Goal: Navigation & Orientation: Find specific page/section

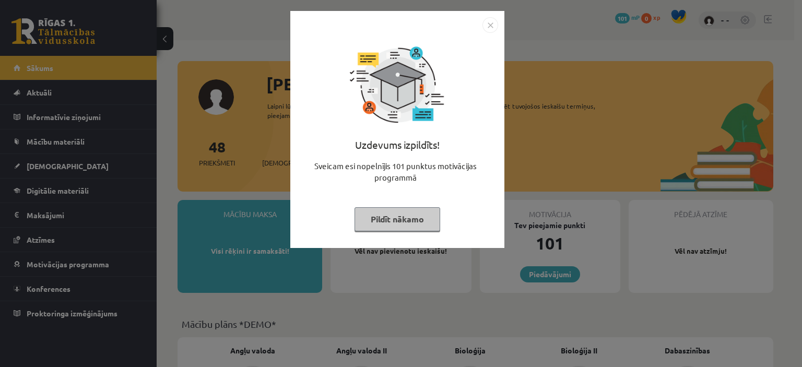
click at [395, 220] on button "Pildīt nākamo" at bounding box center [398, 219] width 86 height 24
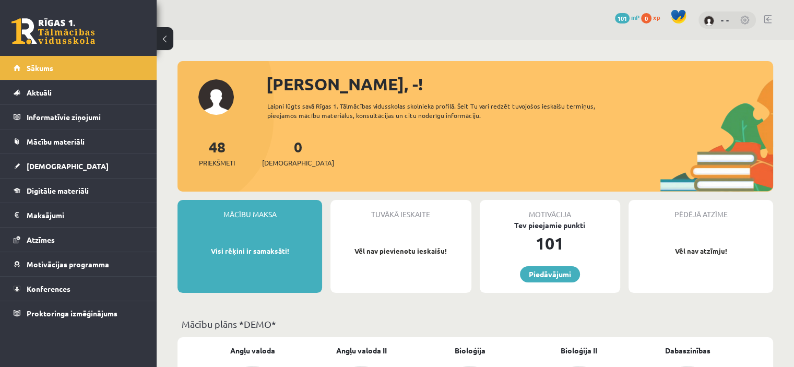
click at [242, 241] on div "Mācību maksa Visi rēķini ir samaksāti!" at bounding box center [250, 246] width 145 height 93
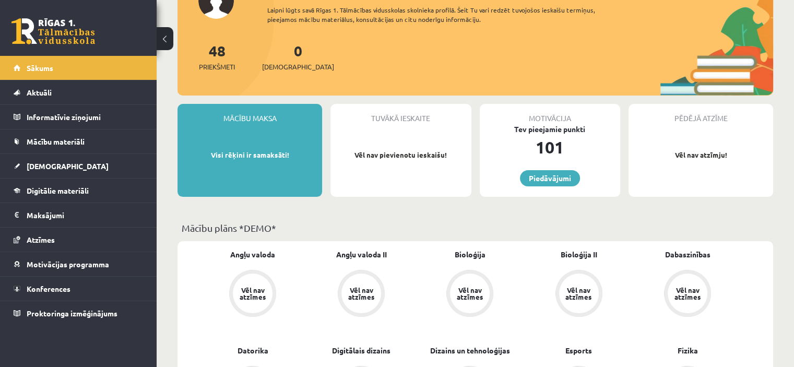
scroll to position [98, 0]
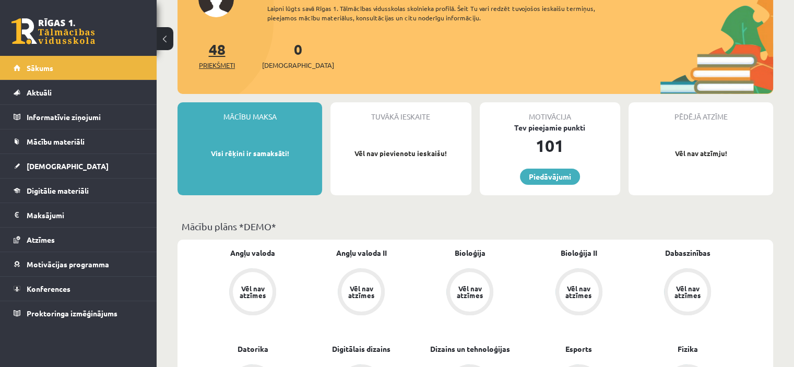
click at [219, 54] on link "48 Priekšmeti" at bounding box center [217, 55] width 36 height 31
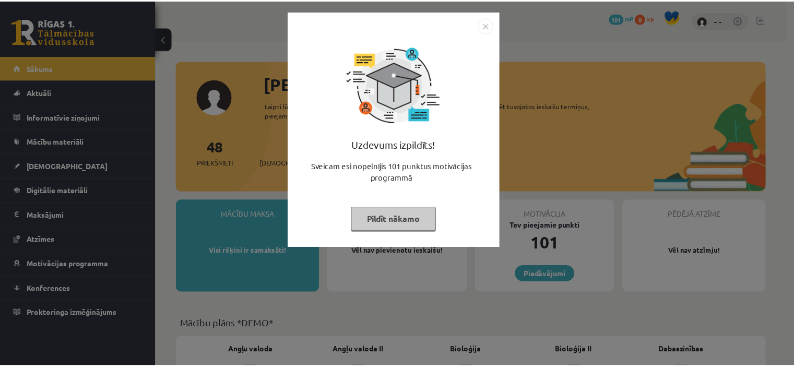
scroll to position [98, 0]
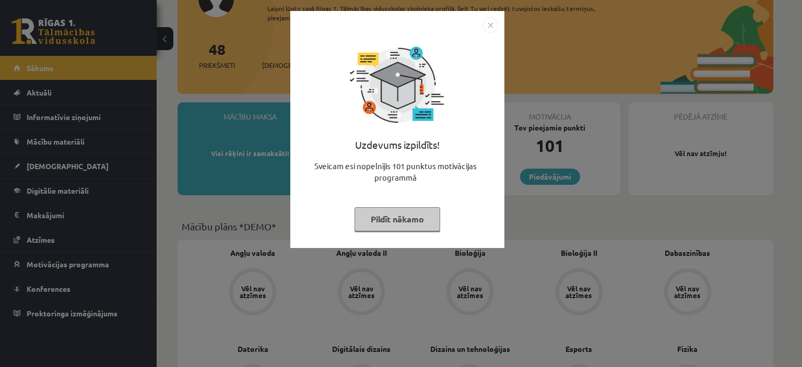
drag, startPoint x: 412, startPoint y: 208, endPoint x: 391, endPoint y: 223, distance: 25.9
click at [391, 223] on button "Pildīt nākamo" at bounding box center [398, 219] width 86 height 24
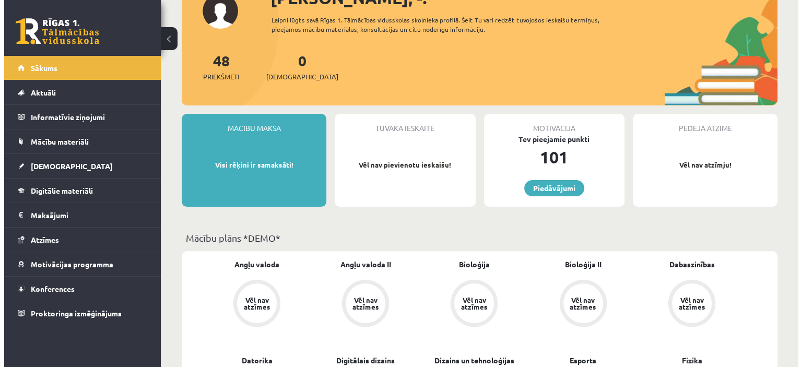
scroll to position [0, 0]
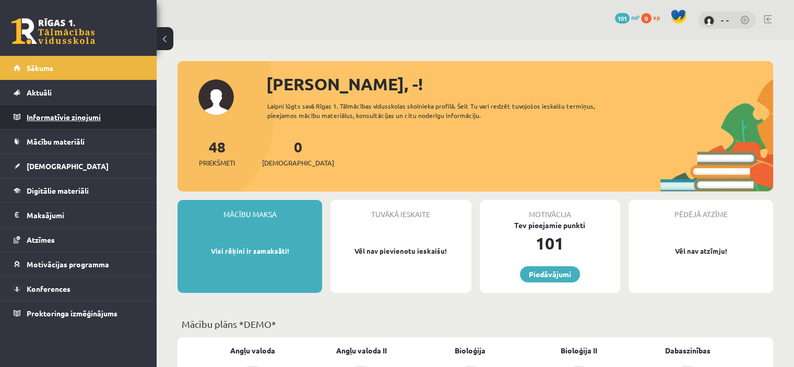
click at [61, 116] on legend "Informatīvie ziņojumi 0" at bounding box center [85, 117] width 117 height 24
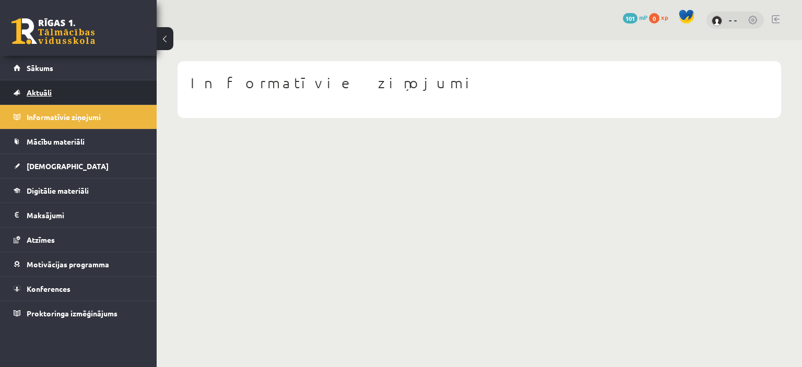
click at [37, 94] on span "Aktuāli" at bounding box center [39, 92] width 25 height 9
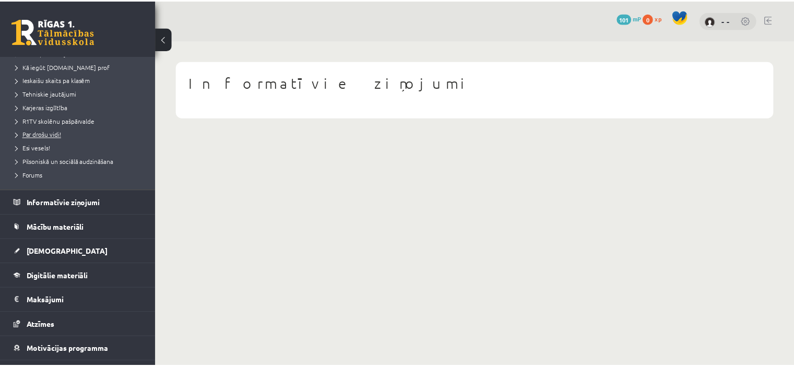
scroll to position [150, 0]
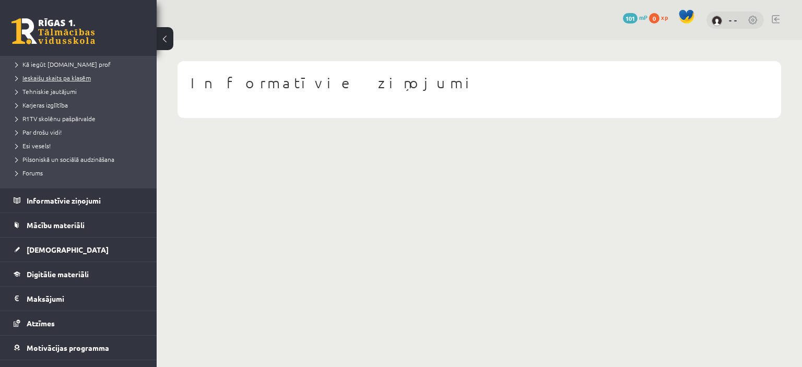
click at [67, 79] on span "Ieskaišu skaits pa klasēm" at bounding box center [53, 78] width 75 height 8
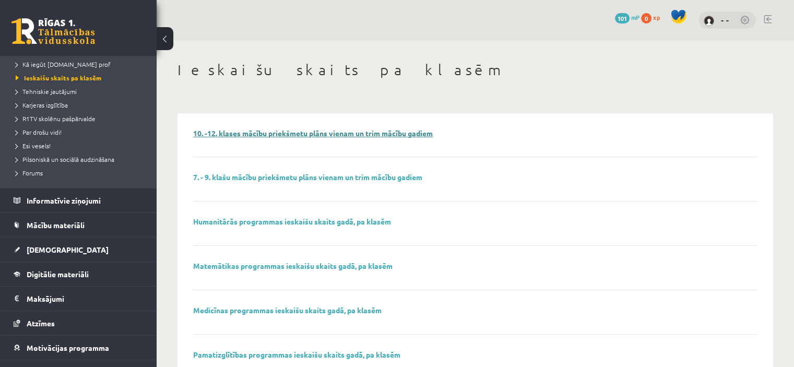
click at [262, 133] on link "10. -12. klases mācību priekšmetu plāns vienam un trim mācību gadiem" at bounding box center [313, 132] width 240 height 9
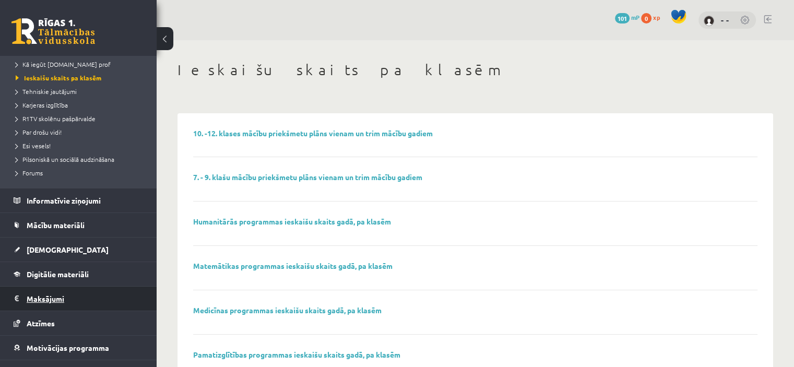
click at [53, 297] on legend "Maksājumi 0" at bounding box center [85, 299] width 117 height 24
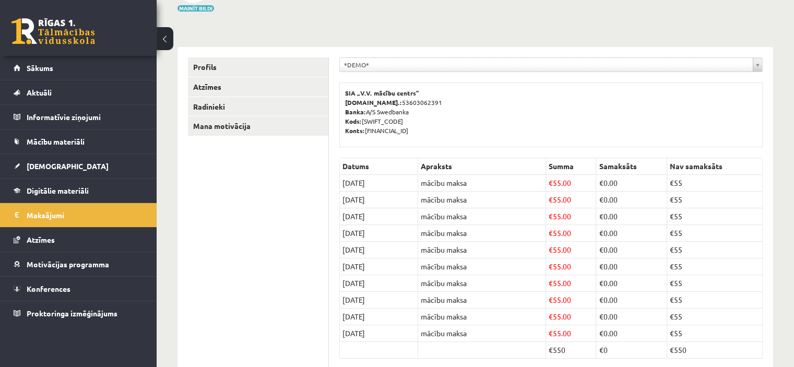
scroll to position [88, 0]
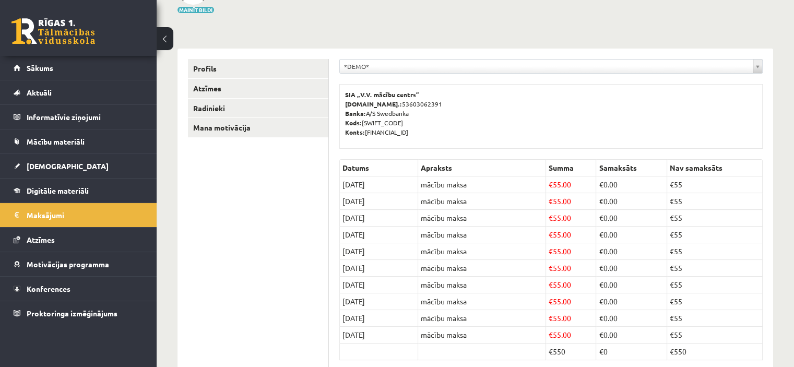
click at [424, 58] on div "**********" at bounding box center [551, 223] width 444 height 348
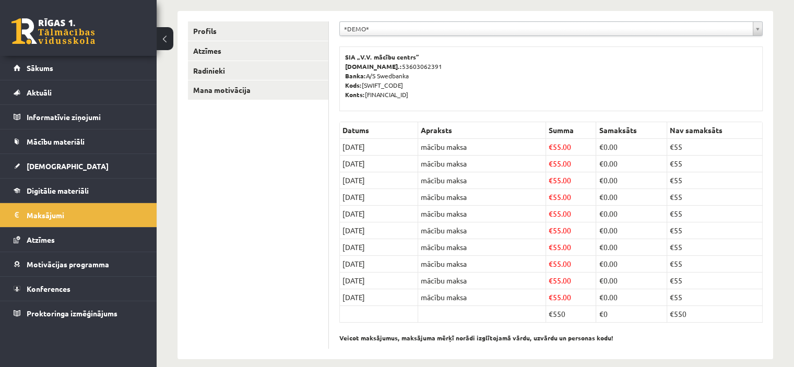
scroll to position [0, 0]
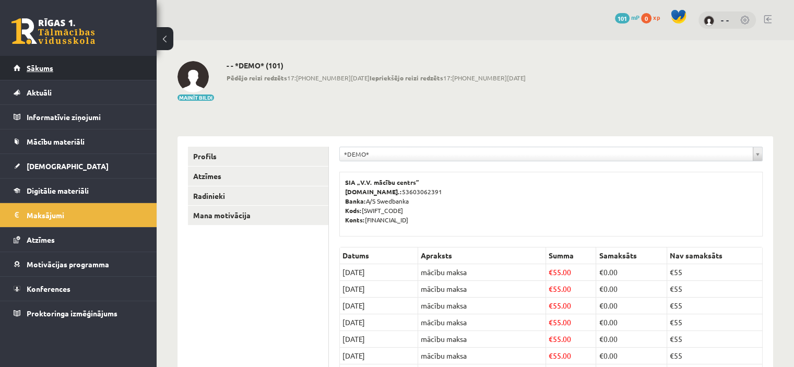
click at [67, 65] on link "Sākums" at bounding box center [79, 68] width 130 height 24
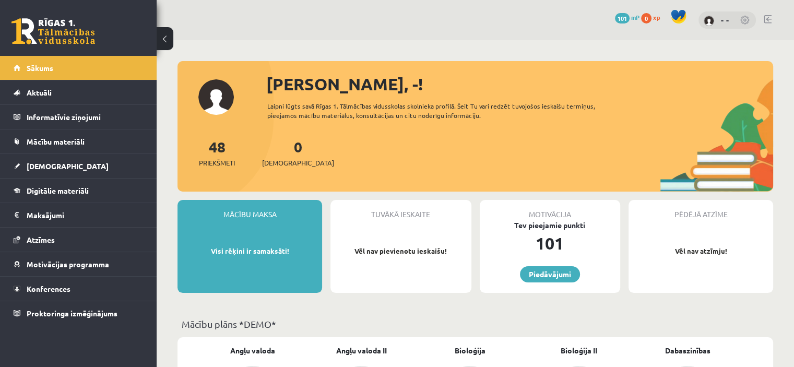
click at [721, 20] on div "- -" at bounding box center [727, 20] width 57 height 18
click at [727, 18] on link "- -" at bounding box center [725, 20] width 8 height 10
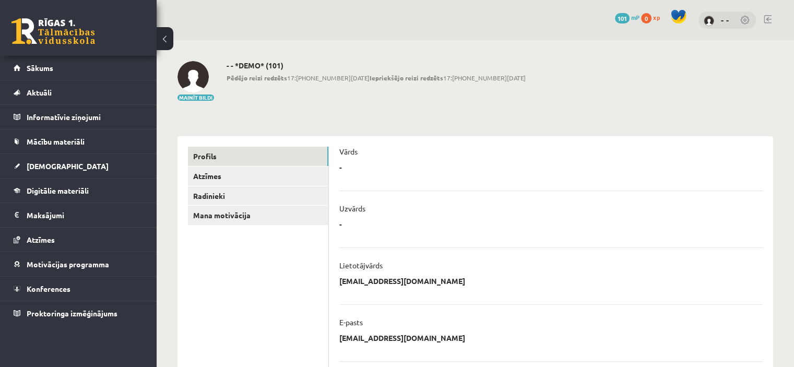
click at [414, 178] on div "- * ******** Atcelt" at bounding box center [550, 170] width 423 height 16
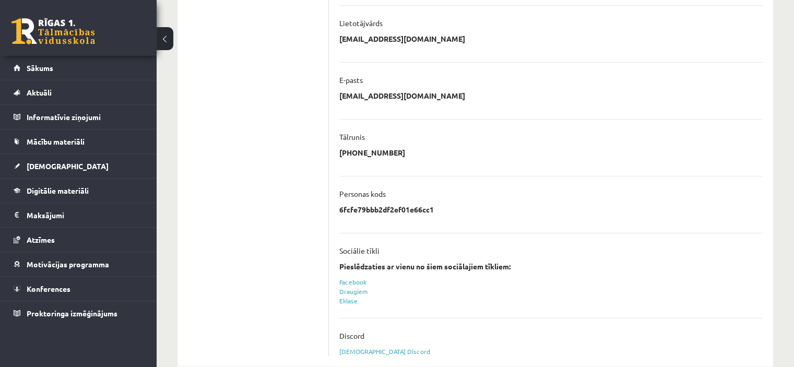
scroll to position [262, 0]
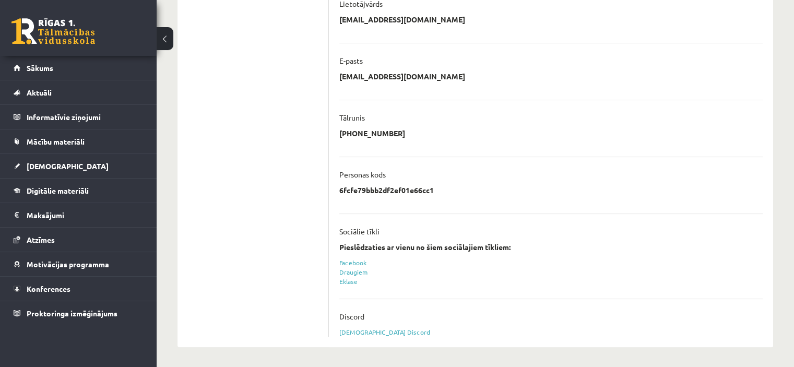
click at [387, 191] on p "6fcfe79bbb2df2ef01e66cc1" at bounding box center [386, 189] width 95 height 9
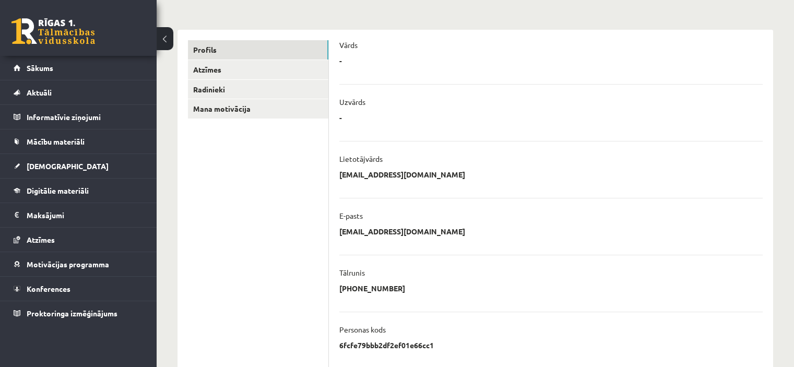
scroll to position [0, 0]
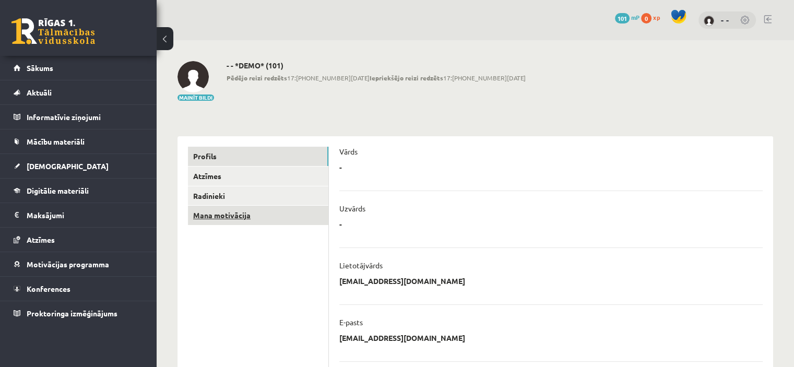
click at [230, 218] on link "Mana motivācija" at bounding box center [258, 215] width 140 height 19
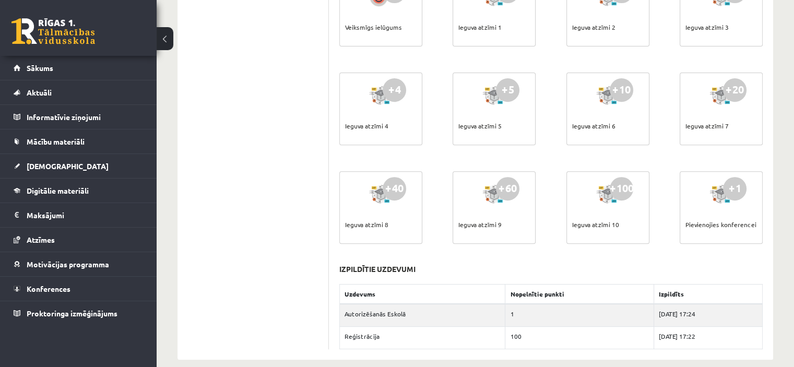
scroll to position [426, 0]
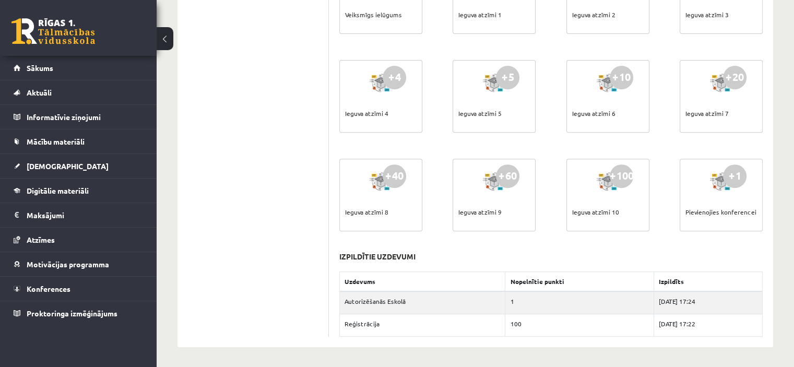
drag, startPoint x: 428, startPoint y: 146, endPoint x: 426, endPoint y: 134, distance: 11.6
click at [426, 134] on div "+1 Lasīt e-Grāmatu +1 Skatīties mācību video +1 Pildīt ieskaiti +1 Apmeklēt bib…" at bounding box center [551, 7] width 429 height 493
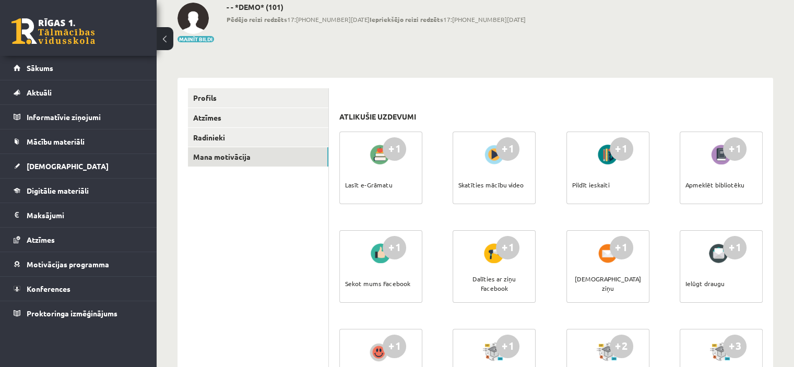
scroll to position [0, 0]
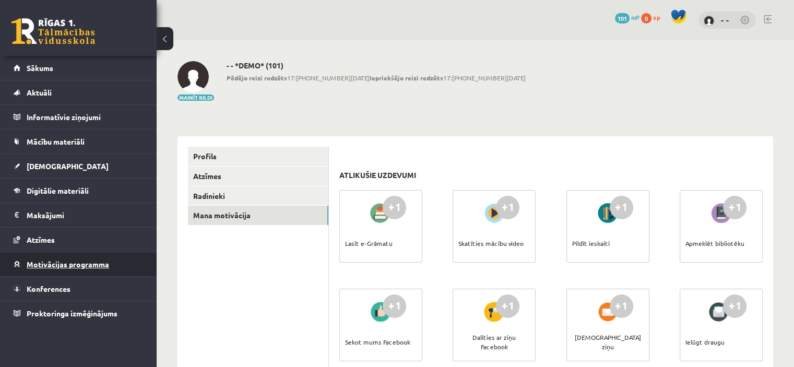
click at [71, 266] on span "Motivācijas programma" at bounding box center [68, 264] width 83 height 9
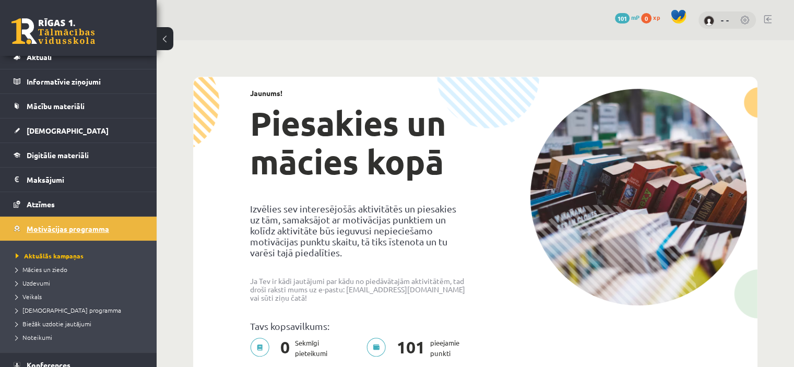
scroll to position [46, 0]
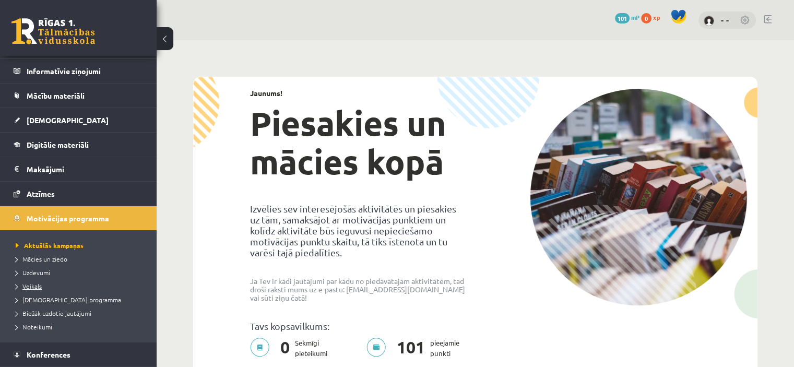
click at [37, 287] on span "Veikals" at bounding box center [29, 286] width 26 height 8
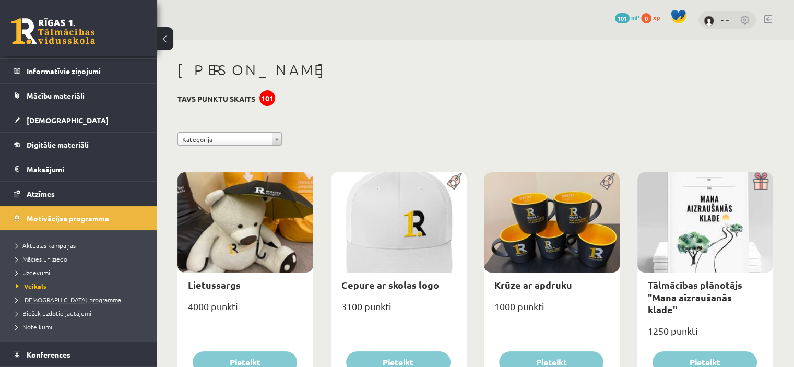
click at [48, 299] on span "[DEMOGRAPHIC_DATA] programma" at bounding box center [68, 300] width 105 height 8
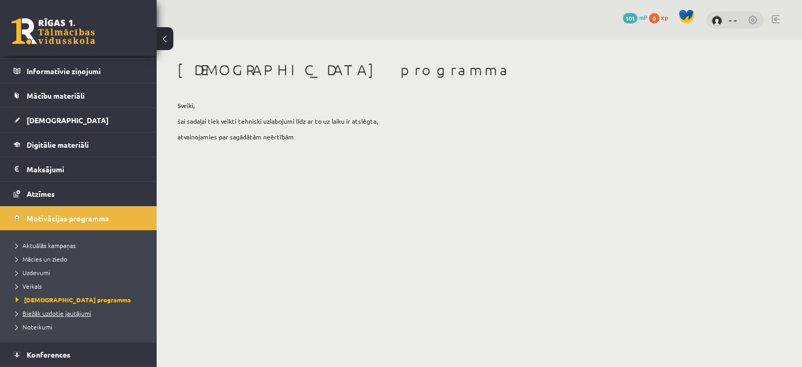
click at [57, 311] on span "Biežāk uzdotie jautājumi" at bounding box center [54, 313] width 76 height 8
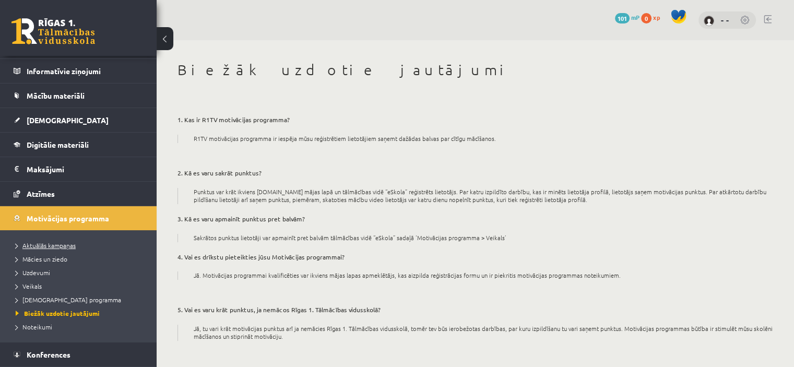
click at [65, 245] on span "Aktuālās kampaņas" at bounding box center [46, 245] width 60 height 8
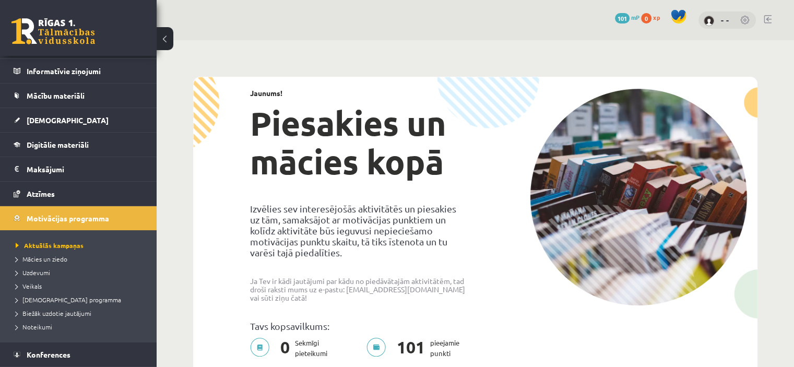
click at [57, 28] on link at bounding box center [53, 31] width 84 height 26
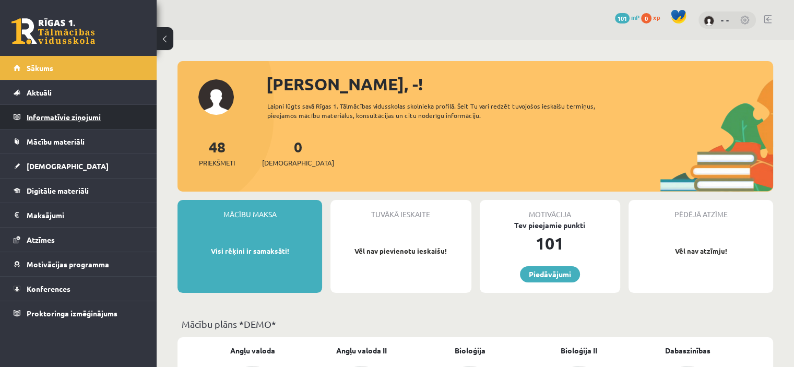
click at [92, 120] on legend "Informatīvie ziņojumi 0" at bounding box center [85, 117] width 117 height 24
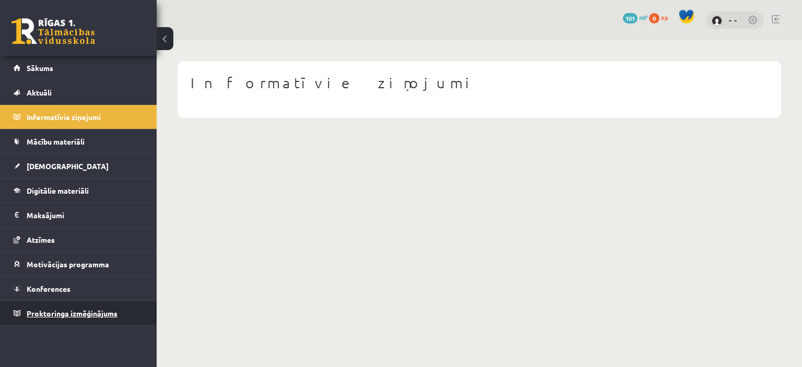
click at [48, 314] on span "Proktoringa izmēģinājums" at bounding box center [72, 313] width 91 height 9
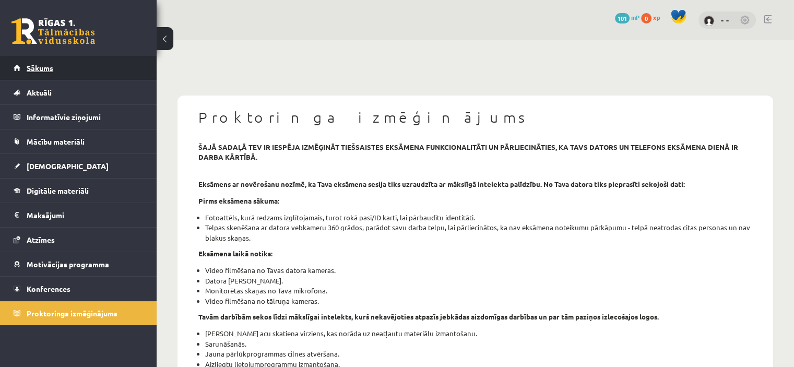
click at [49, 69] on span "Sākums" at bounding box center [40, 67] width 27 height 9
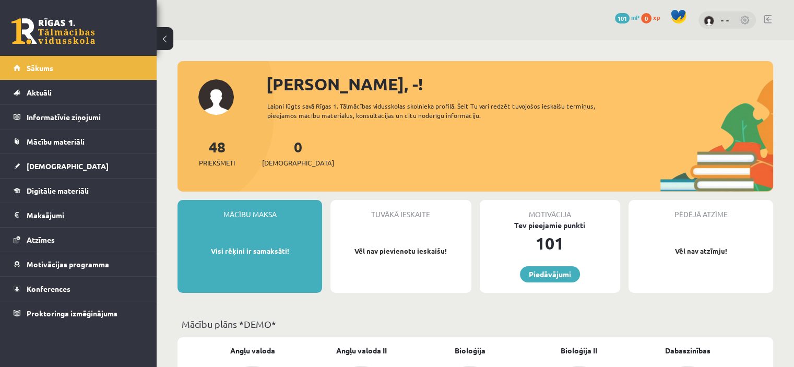
click at [740, 20] on link at bounding box center [745, 21] width 10 height 10
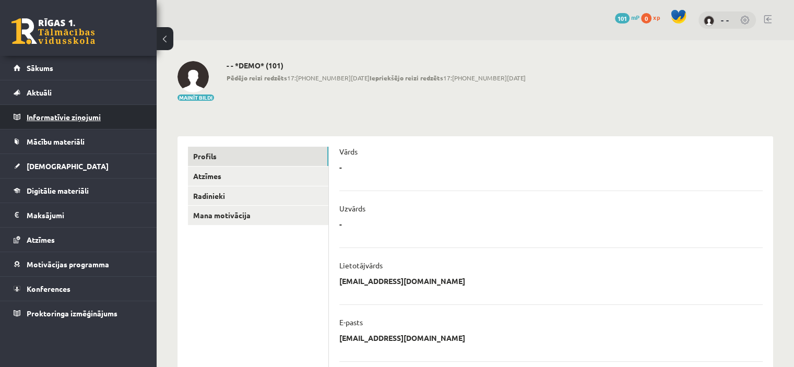
click at [68, 117] on legend "Informatīvie ziņojumi 0" at bounding box center [85, 117] width 117 height 24
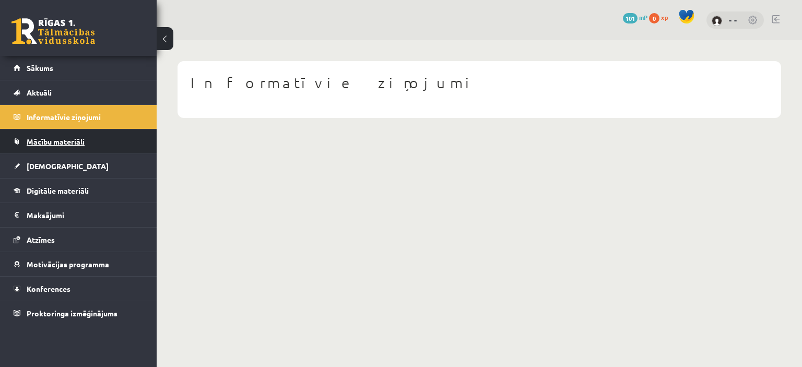
click at [66, 142] on span "Mācību materiāli" at bounding box center [56, 141] width 58 height 9
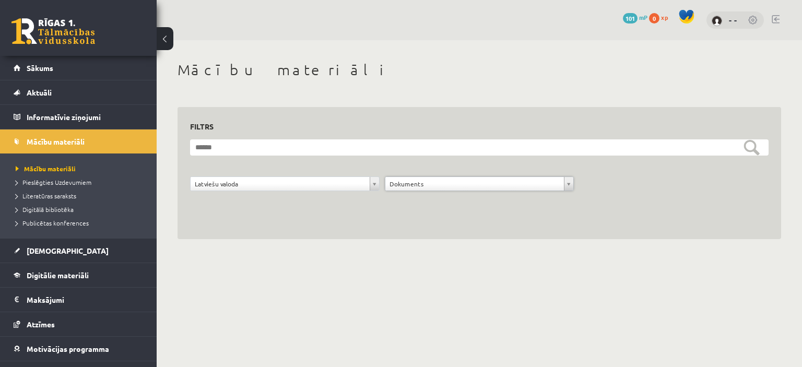
click at [71, 39] on link at bounding box center [53, 31] width 84 height 26
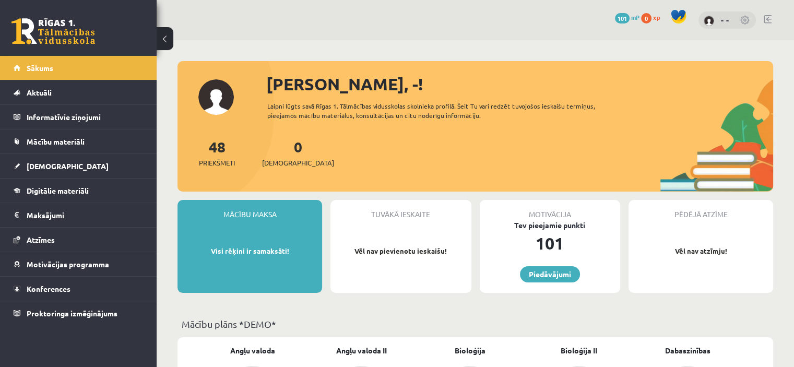
click at [747, 19] on link at bounding box center [745, 21] width 10 height 10
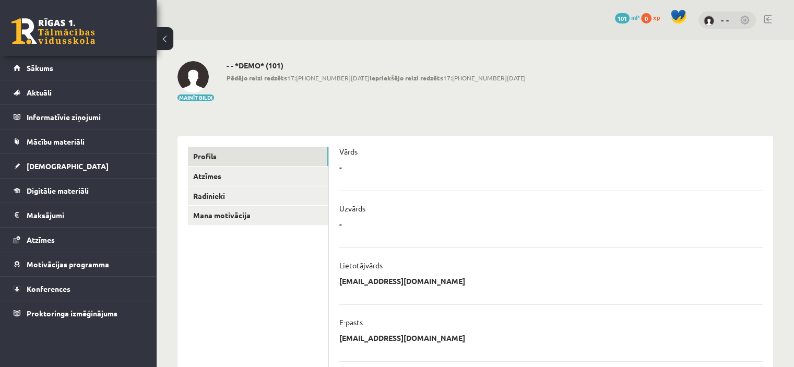
click at [26, 26] on link at bounding box center [53, 31] width 84 height 26
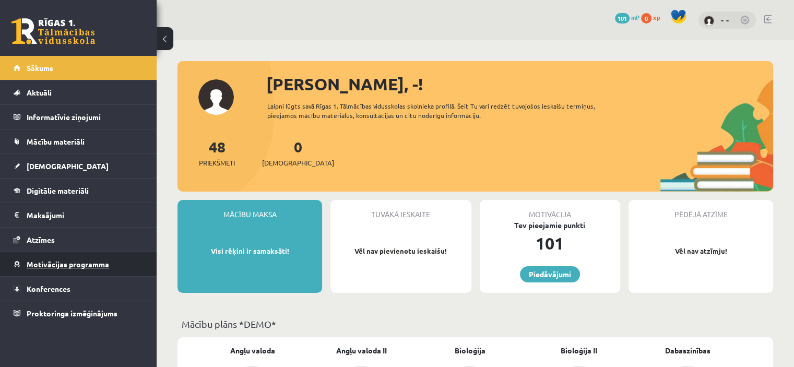
click at [74, 263] on span "Motivācijas programma" at bounding box center [68, 264] width 83 height 9
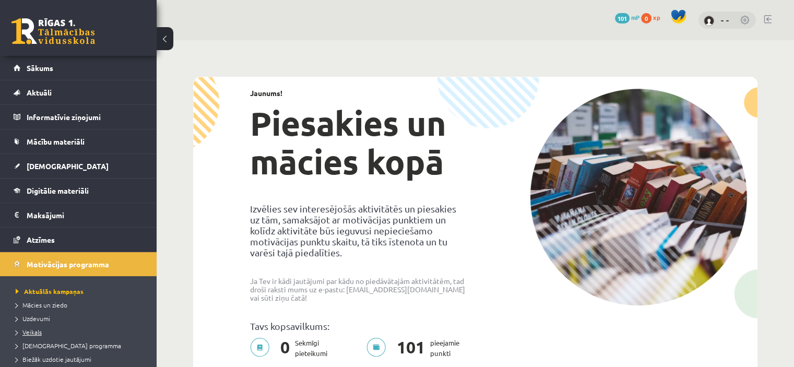
click at [34, 329] on span "Veikals" at bounding box center [29, 332] width 26 height 8
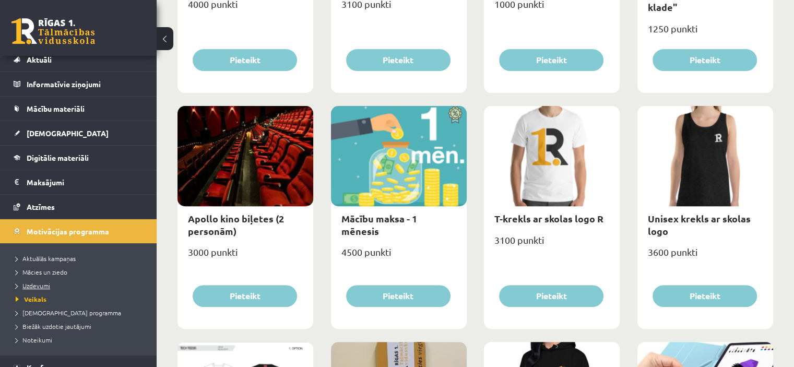
scroll to position [36, 0]
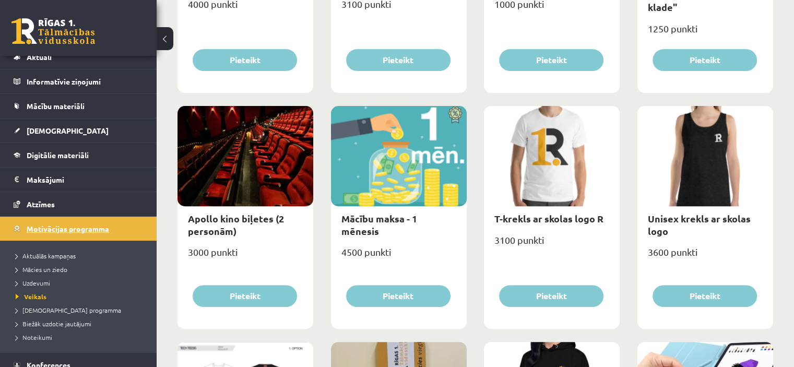
click at [72, 229] on span "Motivācijas programma" at bounding box center [68, 228] width 83 height 9
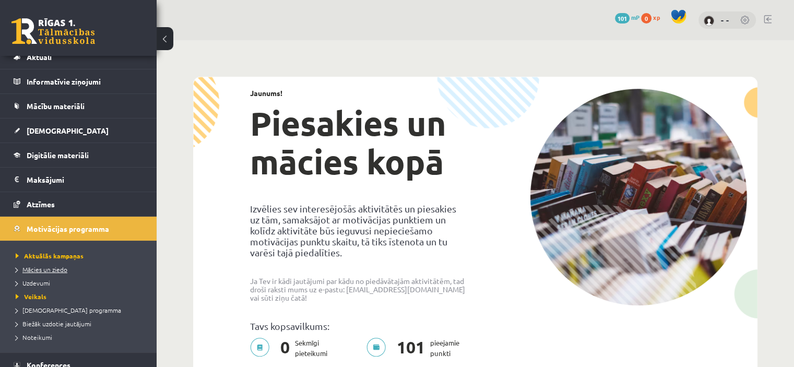
click at [48, 268] on span "Mācies un ziedo" at bounding box center [42, 269] width 52 height 8
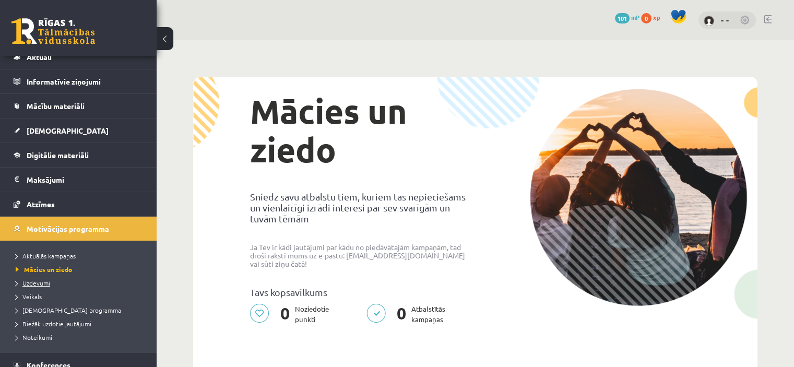
click at [35, 282] on span "Uzdevumi" at bounding box center [33, 283] width 34 height 8
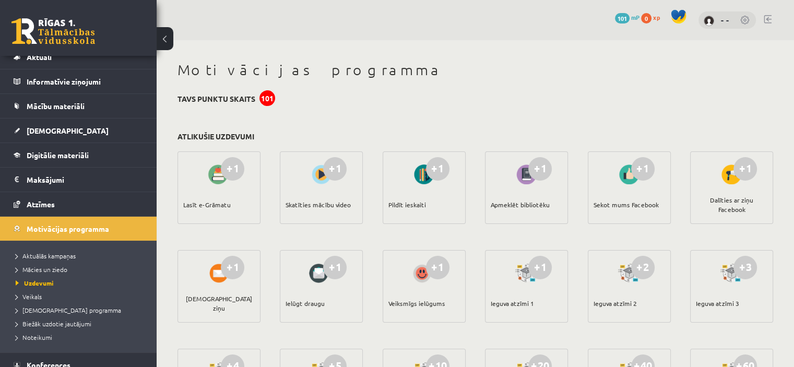
click at [30, 38] on link at bounding box center [53, 31] width 84 height 26
